Goal: Transaction & Acquisition: Purchase product/service

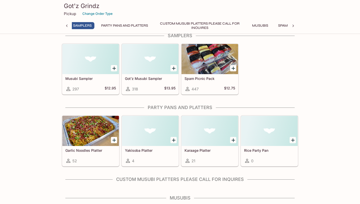
scroll to position [0, 2]
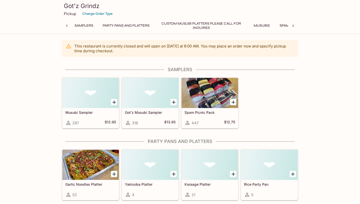
click at [296, 26] on div at bounding box center [294, 26] width 10 height 8
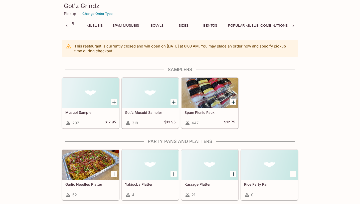
scroll to position [0, 174]
click at [209, 26] on button "Bentos" at bounding box center [208, 25] width 23 height 7
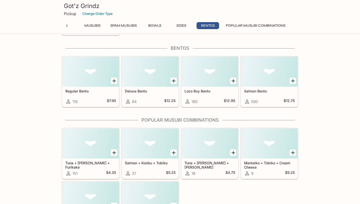
scroll to position [1217, 0]
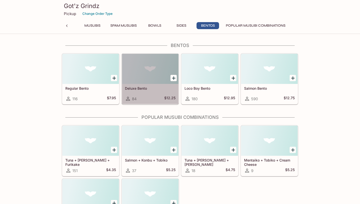
click at [160, 66] on div at bounding box center [150, 69] width 57 height 30
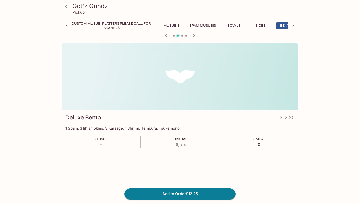
scroll to position [0, 104]
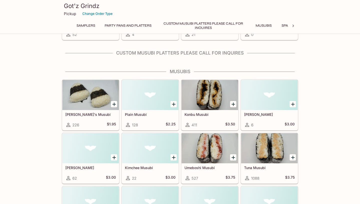
scroll to position [158, 0]
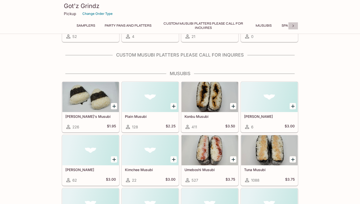
click at [295, 26] on icon at bounding box center [293, 25] width 5 height 5
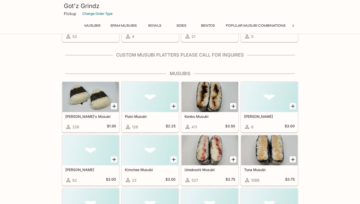
scroll to position [0, 174]
click at [205, 27] on button "Bentos" at bounding box center [208, 25] width 23 height 7
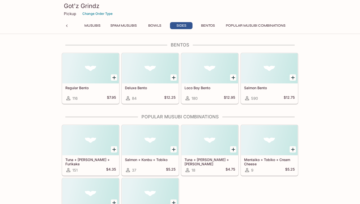
scroll to position [1192, 0]
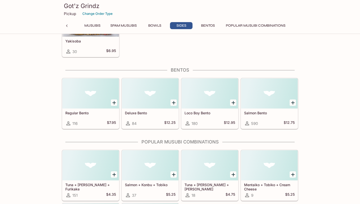
click at [235, 103] on icon "Add Loco Boy Bento" at bounding box center [234, 103] width 4 height 4
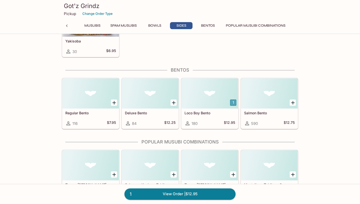
click at [235, 103] on button "1" at bounding box center [233, 102] width 6 height 6
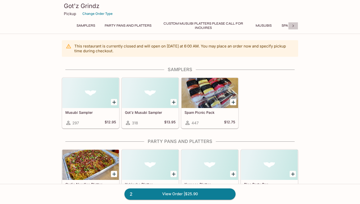
click at [294, 26] on icon at bounding box center [293, 25] width 5 height 5
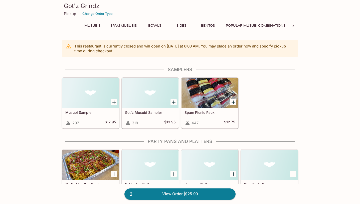
scroll to position [0, 174]
click at [207, 24] on button "Bentos" at bounding box center [208, 25] width 23 height 7
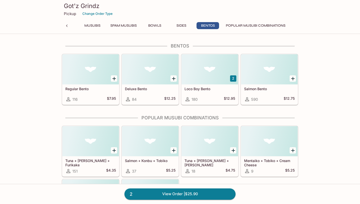
scroll to position [1217, 0]
click at [234, 78] on button "2" at bounding box center [233, 78] width 6 height 6
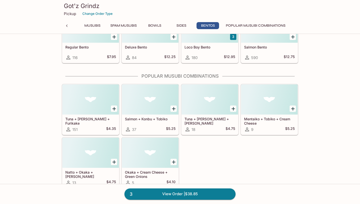
scroll to position [1267, 0]
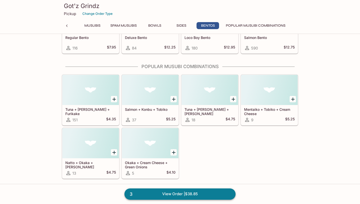
click at [138, 193] on link "3 View Order | $38.85" at bounding box center [180, 193] width 111 height 11
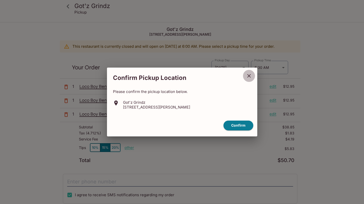
click at [253, 75] on button "close" at bounding box center [249, 75] width 13 height 13
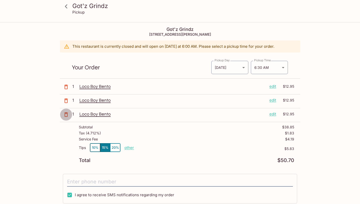
click at [64, 114] on icon "button" at bounding box center [66, 114] width 6 height 6
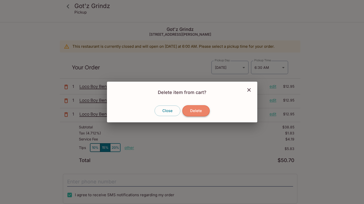
click at [198, 112] on button "Delete" at bounding box center [195, 110] width 27 height 11
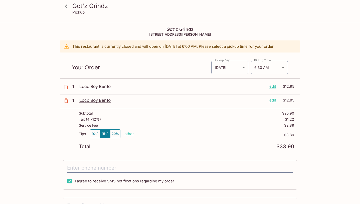
click at [68, 100] on icon "button" at bounding box center [66, 101] width 6 height 6
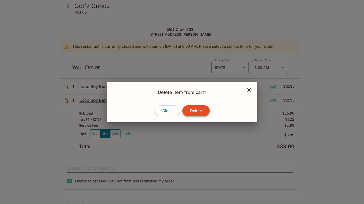
click at [203, 113] on button "Delete" at bounding box center [195, 110] width 27 height 11
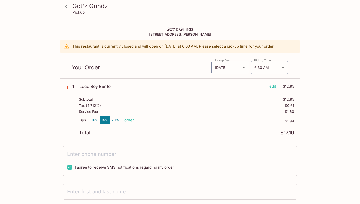
click at [106, 86] on p "Loco Boy Bento" at bounding box center [172, 86] width 186 height 6
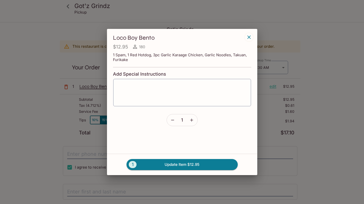
click at [249, 38] on icon "button" at bounding box center [249, 37] width 6 height 6
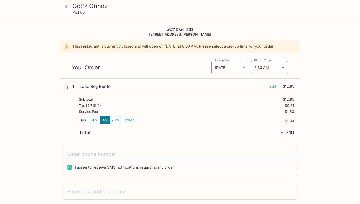
click at [66, 88] on icon "button" at bounding box center [66, 87] width 6 height 6
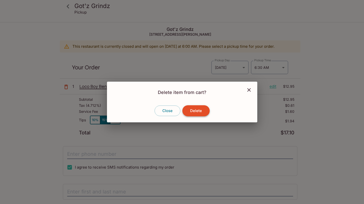
click at [198, 109] on button "Delete" at bounding box center [195, 110] width 27 height 11
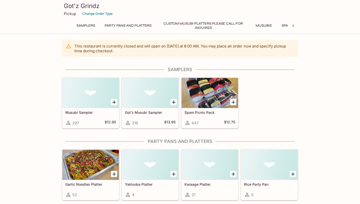
click at [295, 24] on icon at bounding box center [293, 25] width 5 height 5
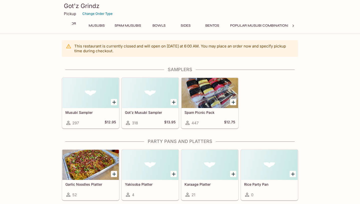
scroll to position [0, 174]
